Goal: Navigation & Orientation: Understand site structure

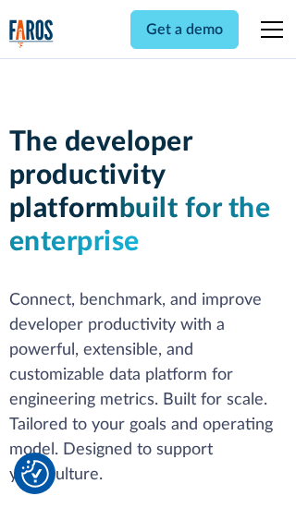
scroll to position [279, 0]
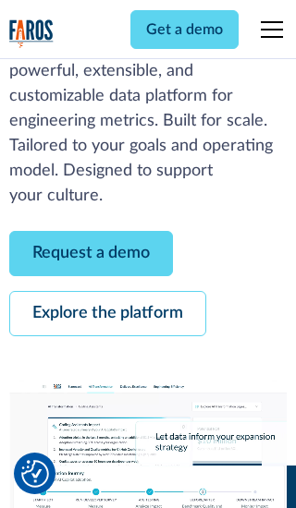
click at [91, 253] on link "Request a demo" at bounding box center [91, 253] width 164 height 45
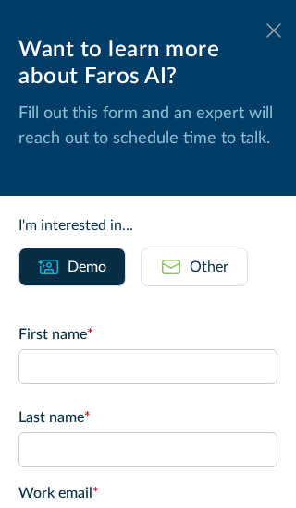
click at [274, 31] on icon at bounding box center [273, 30] width 15 height 14
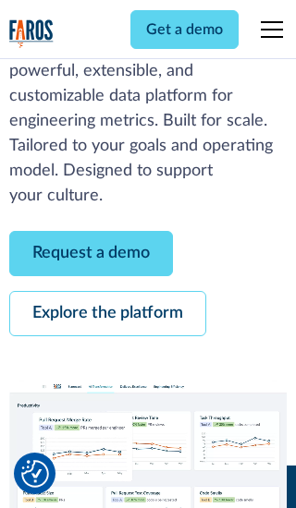
scroll to position [339, 0]
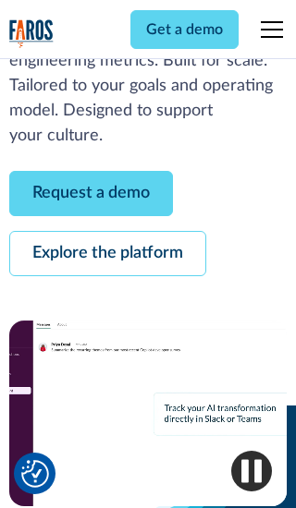
click at [107, 253] on link "Explore the platform" at bounding box center [107, 253] width 197 height 45
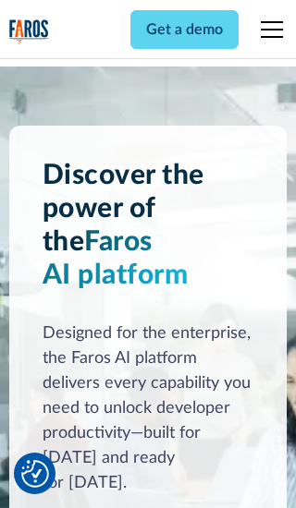
scroll to position [13891, 0]
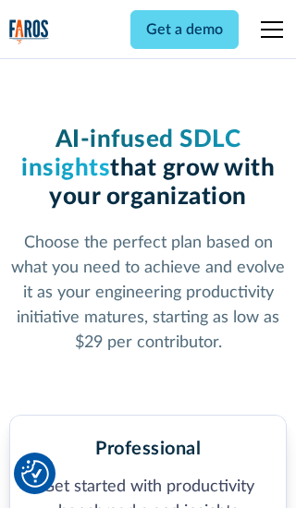
scroll to position [2872, 0]
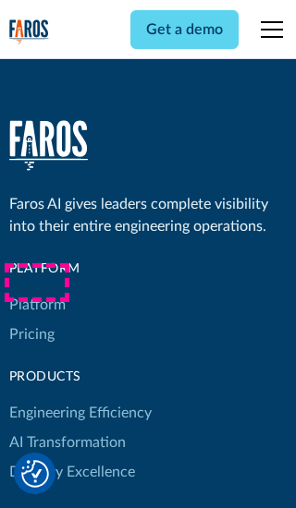
click at [36, 290] on link "Platform" at bounding box center [37, 305] width 56 height 30
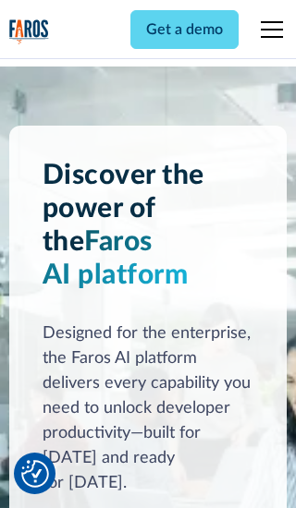
scroll to position [14484, 0]
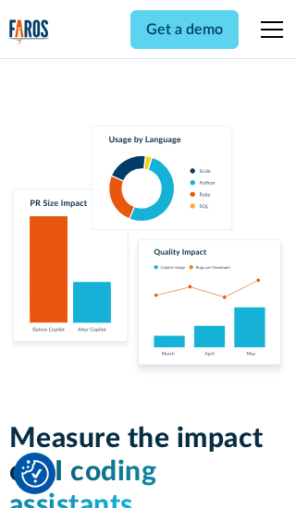
scroll to position [11433, 0]
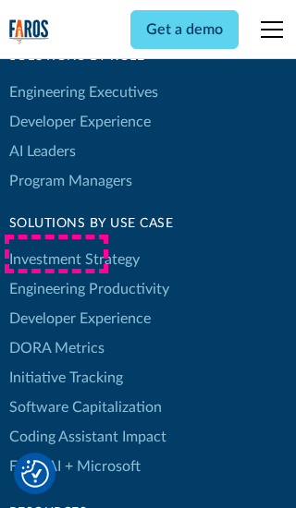
click at [55, 334] on link "DORA Metrics" at bounding box center [56, 349] width 95 height 30
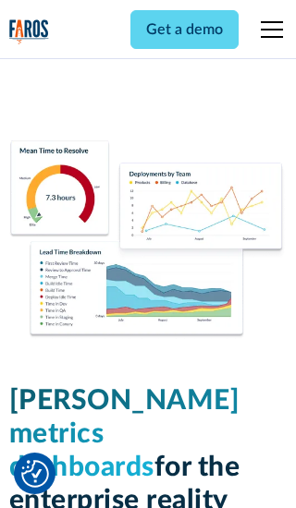
scroll to position [8100, 0]
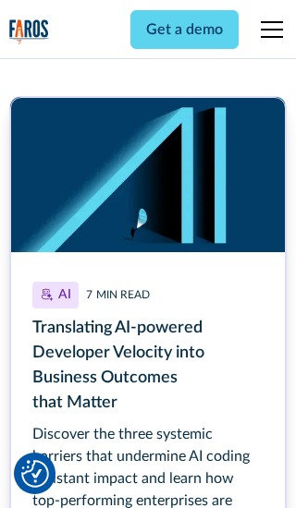
scroll to position [8360, 0]
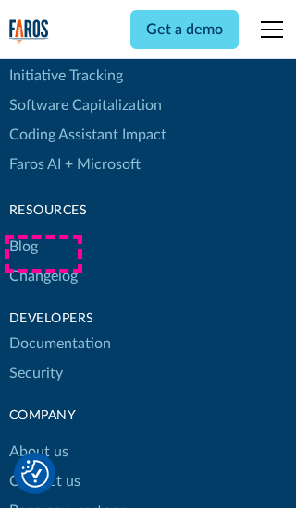
click at [43, 262] on link "Changelog" at bounding box center [43, 277] width 68 height 30
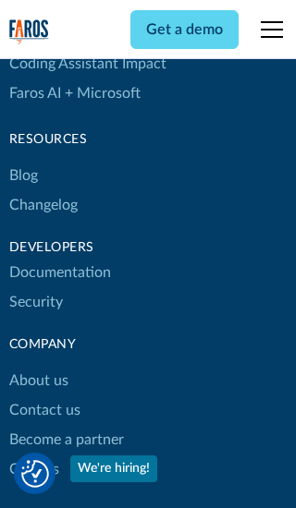
scroll to position [22332, 0]
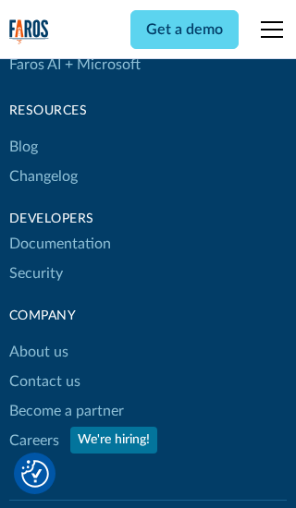
click at [38, 337] on link "About us" at bounding box center [38, 352] width 59 height 30
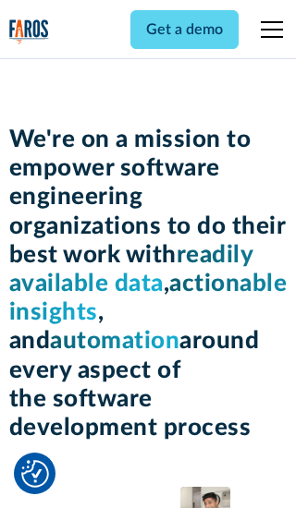
scroll to position [6381, 0]
